Goal: Check status: Check status

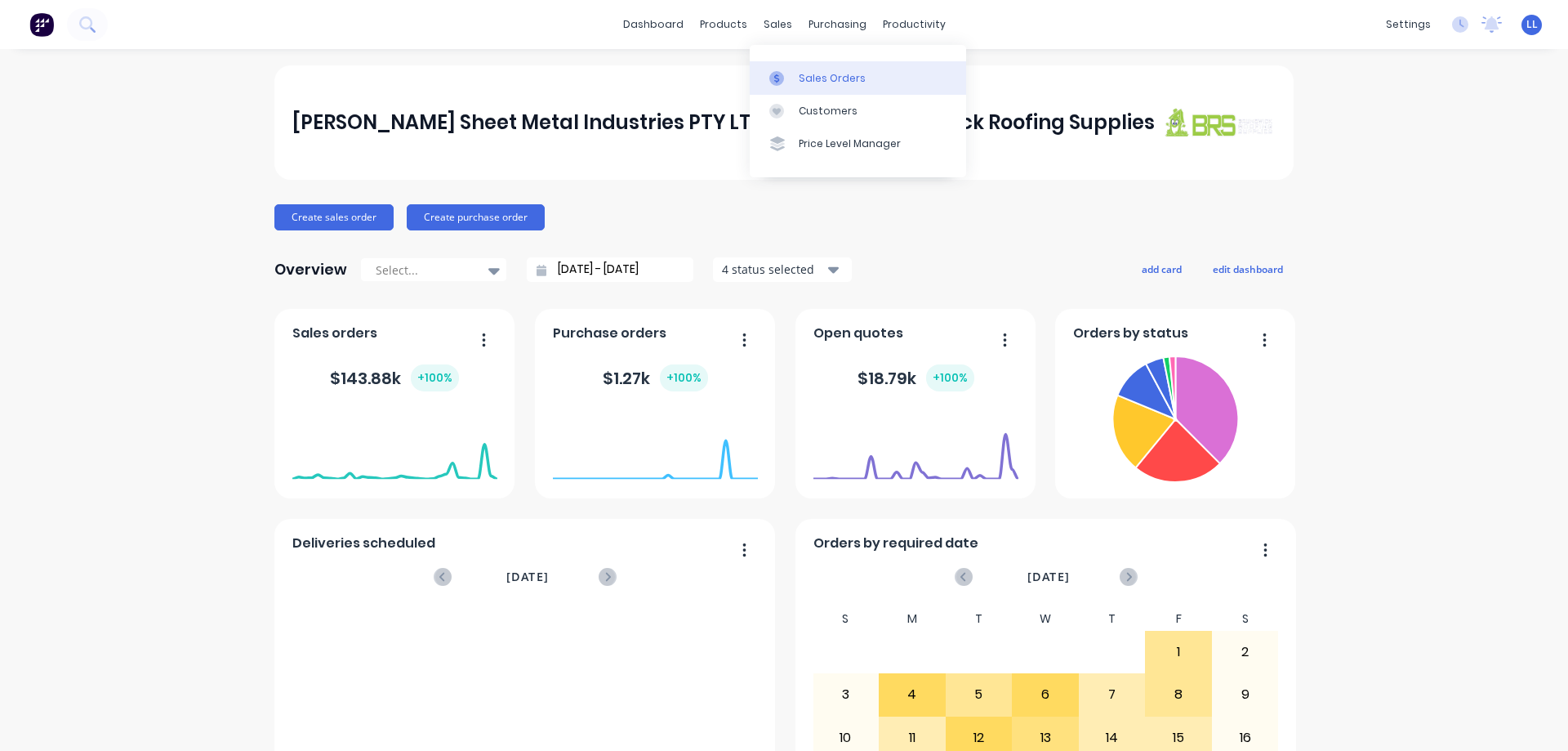
click at [799, 67] on link "Sales Orders" at bounding box center [858, 77] width 217 height 33
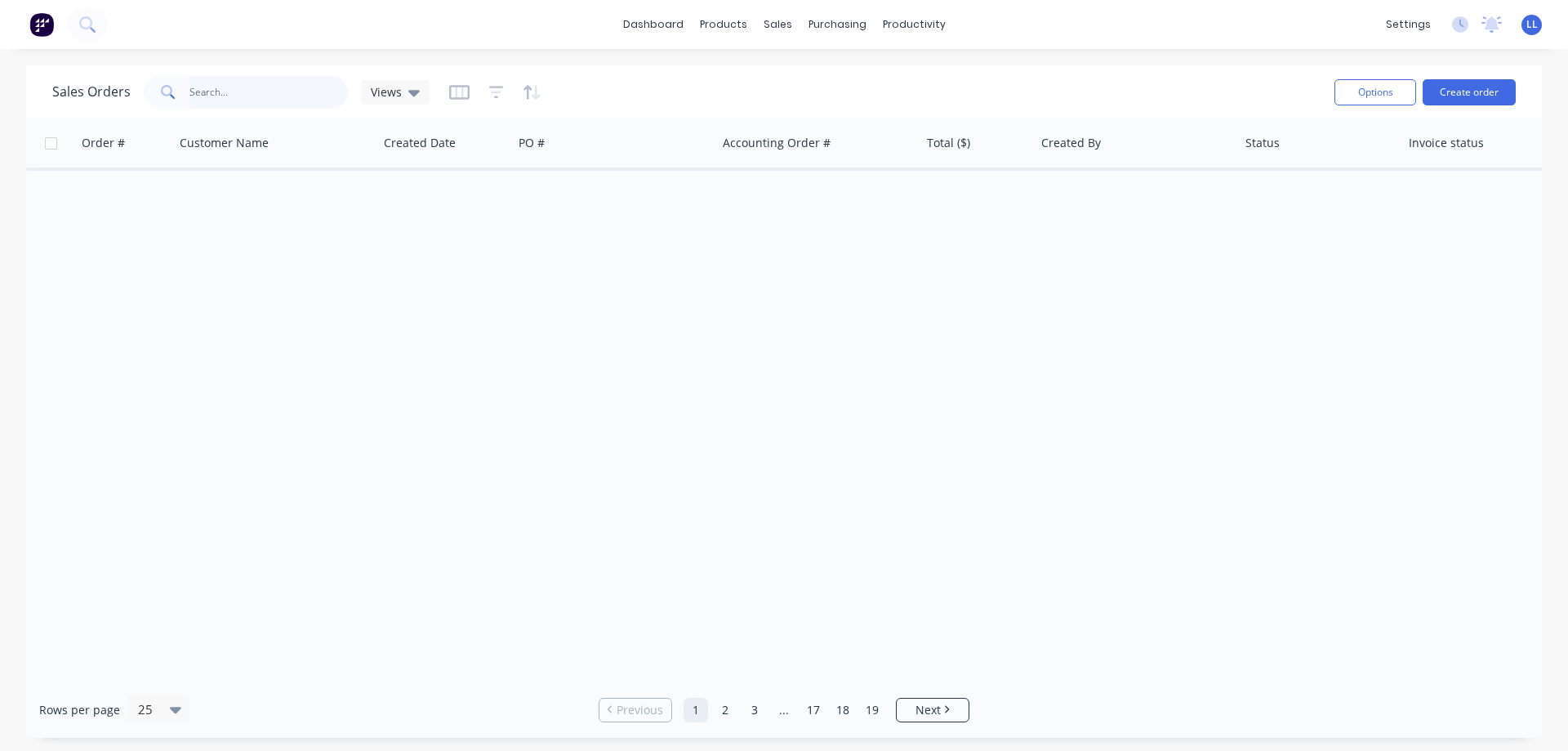
click at [222, 87] on input "text" at bounding box center [269, 92] width 159 height 33
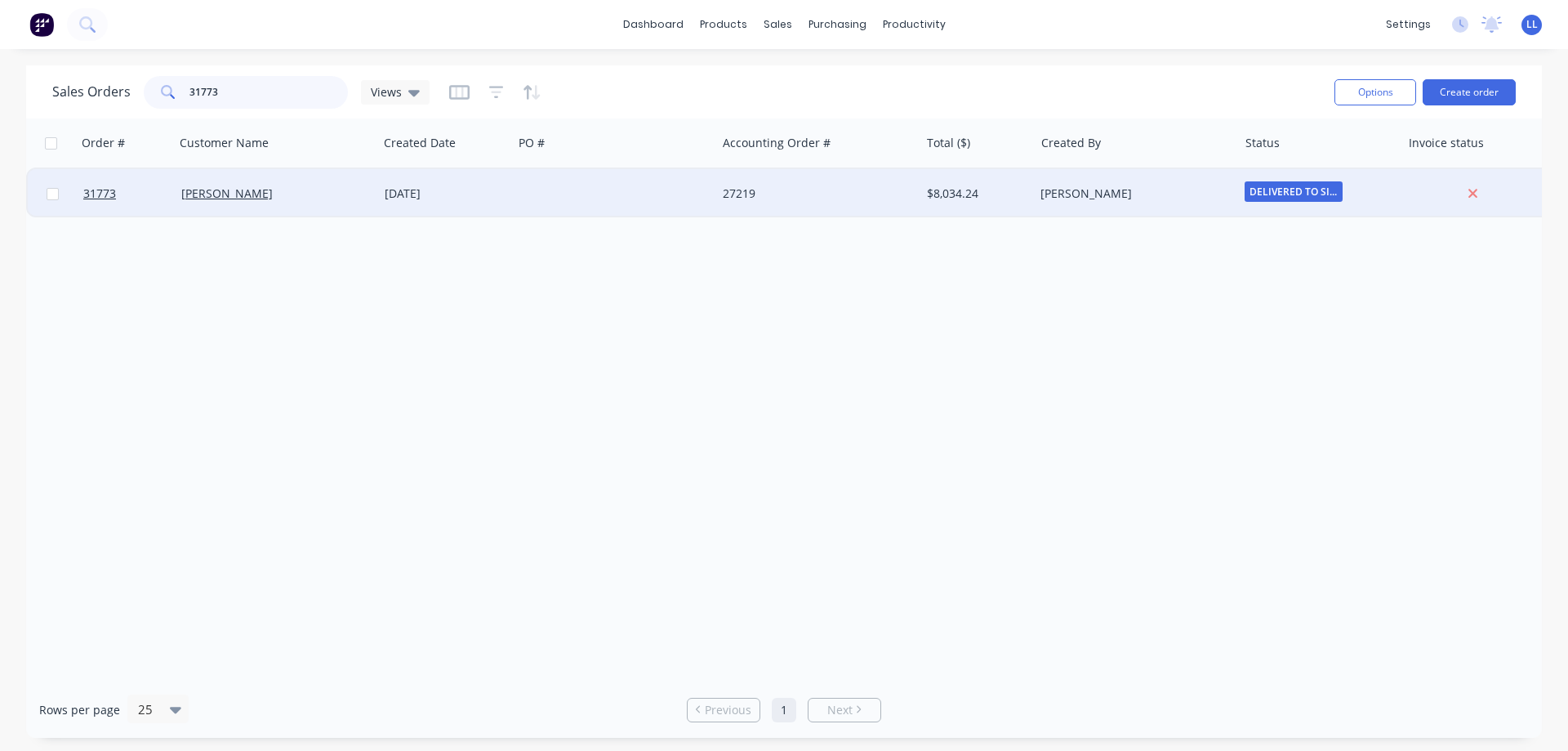
type input "31773"
click at [915, 201] on div "27219" at bounding box center [817, 193] width 203 height 49
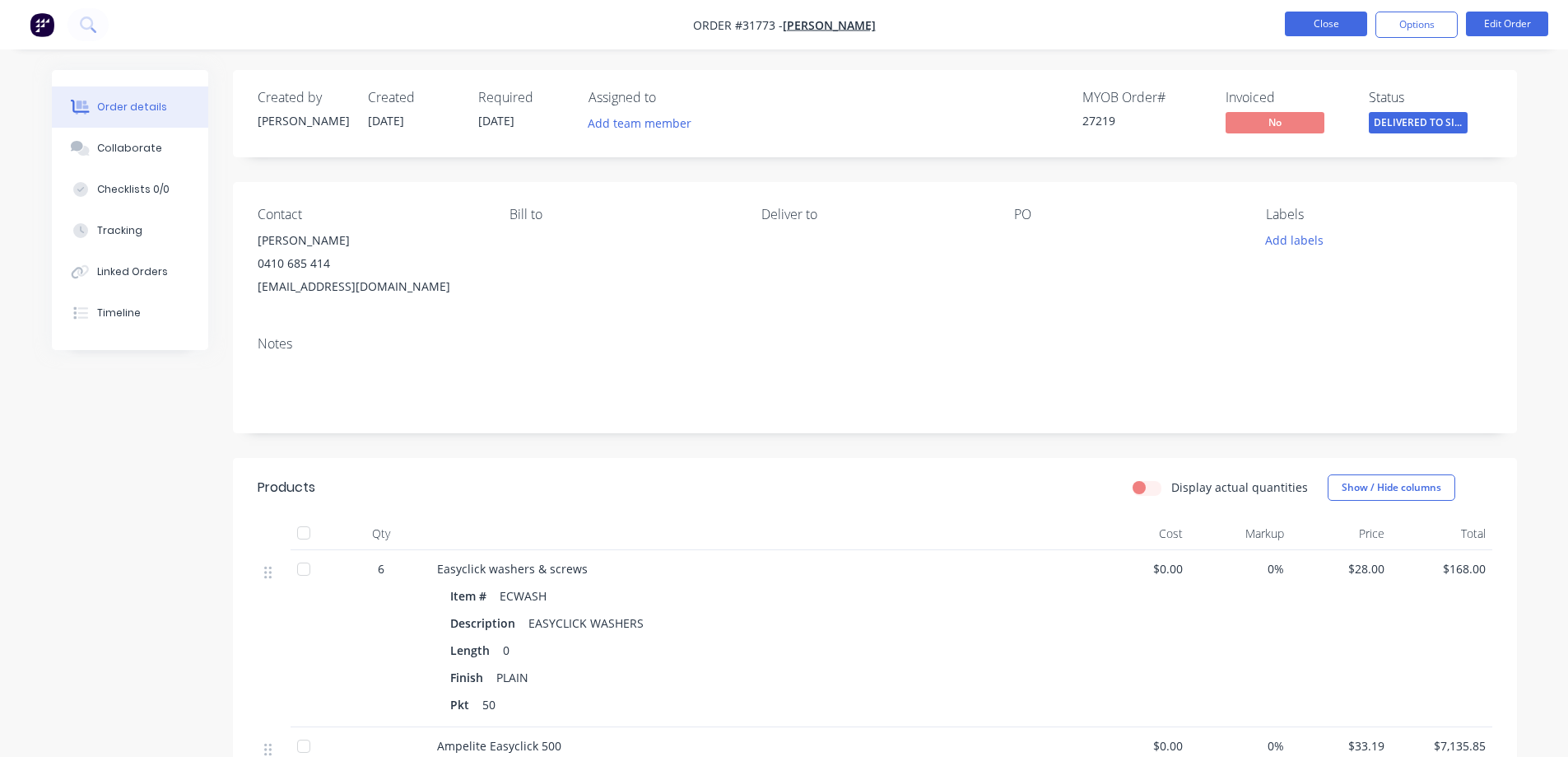
click at [1337, 26] on button "Close" at bounding box center [1325, 24] width 82 height 25
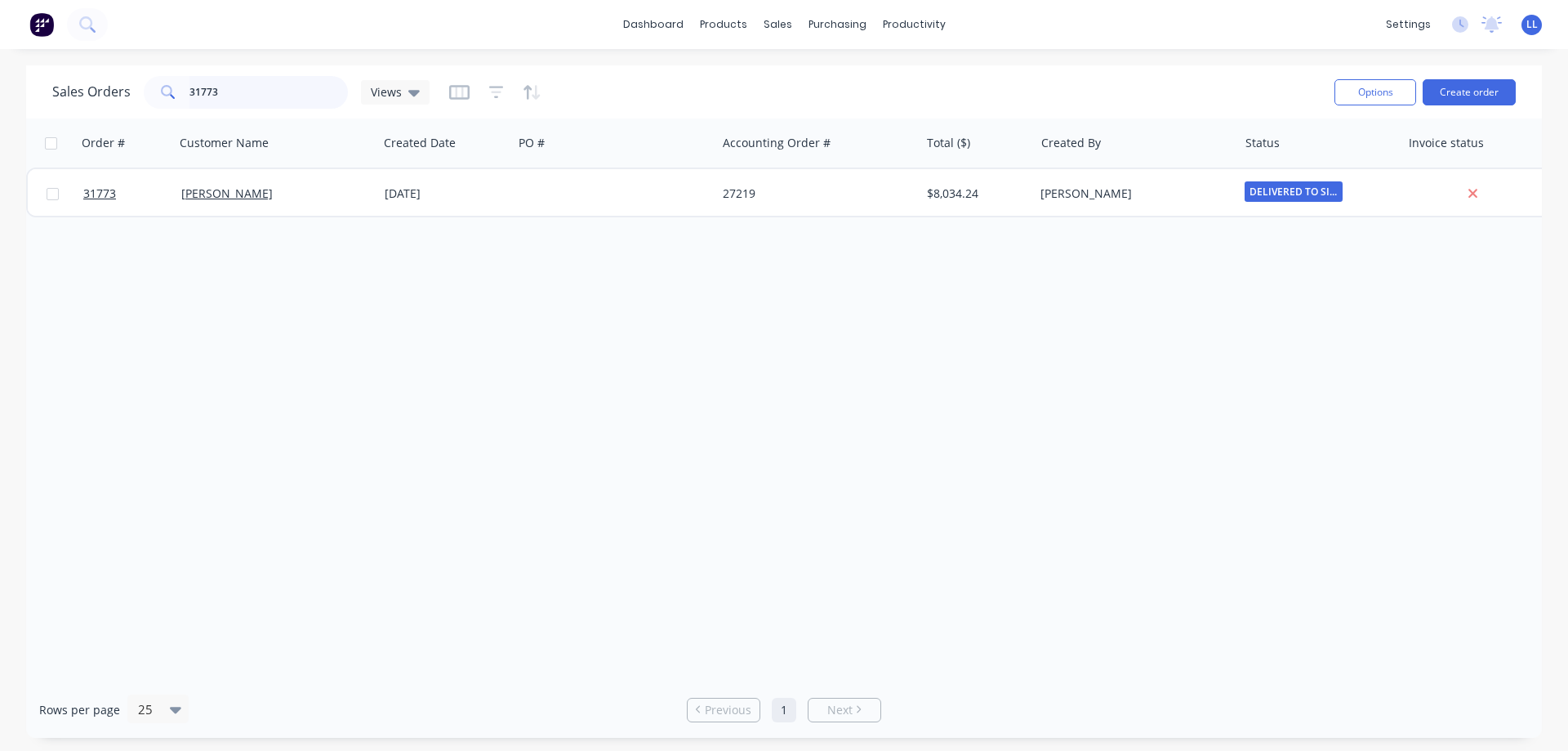
click at [231, 88] on input "31773" at bounding box center [269, 92] width 159 height 33
type input "3"
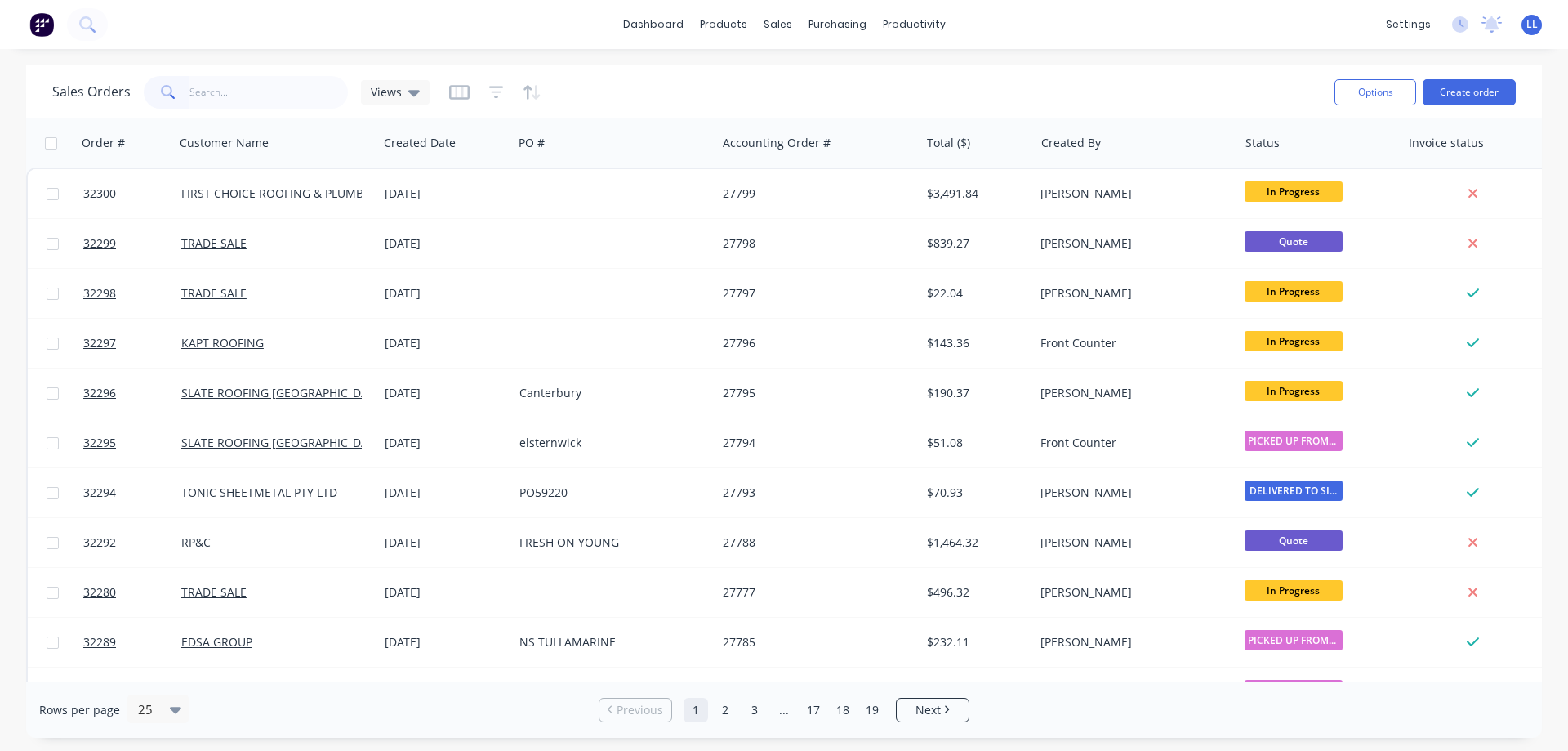
click at [47, 28] on img at bounding box center [41, 24] width 24 height 24
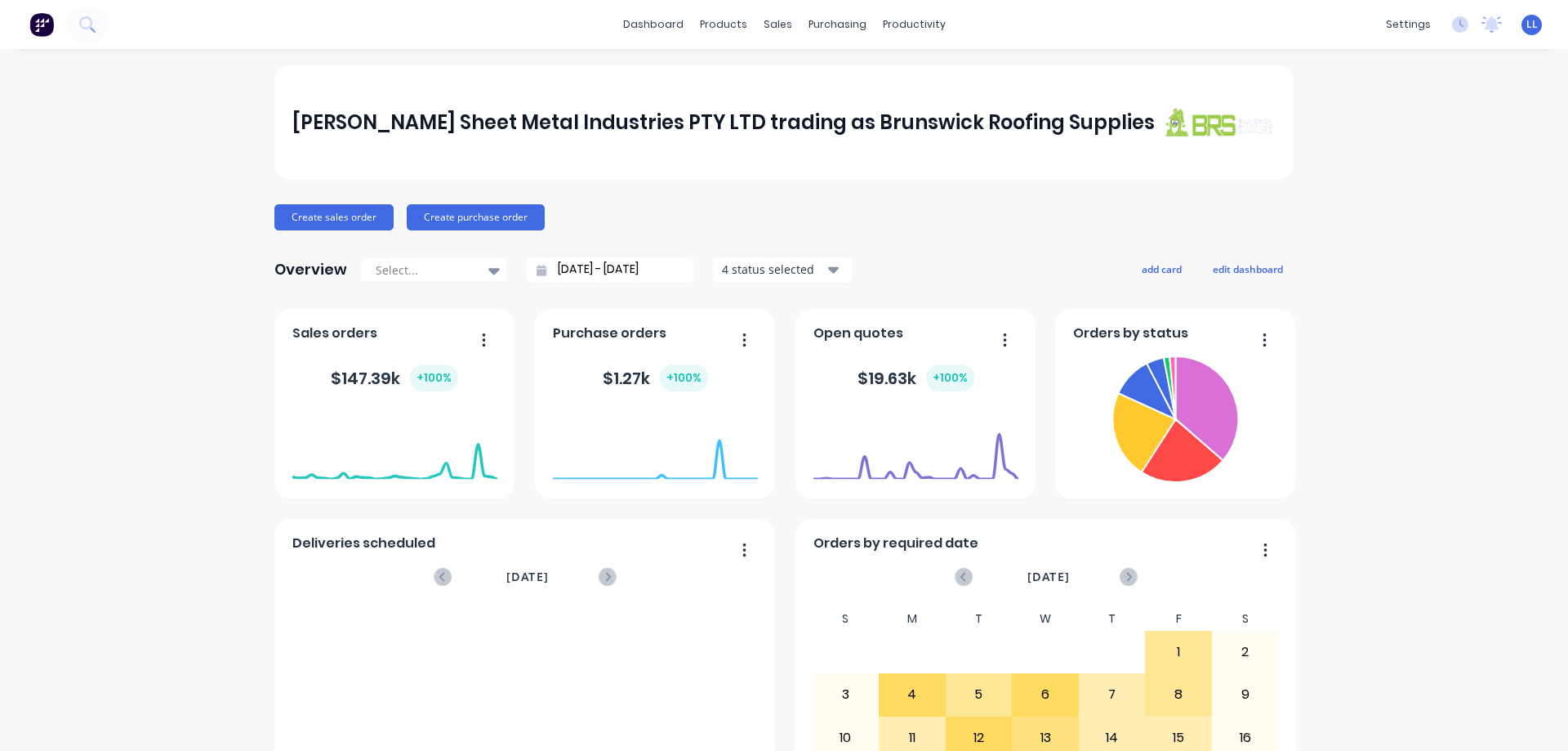
click at [36, 26] on img at bounding box center [41, 24] width 24 height 24
